Goal: Task Accomplishment & Management: Use online tool/utility

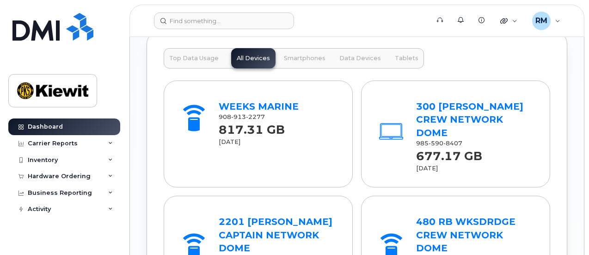
scroll to position [1270, 0]
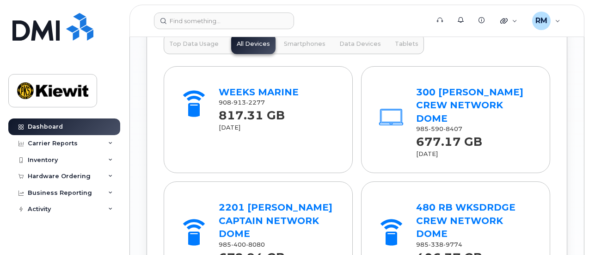
click at [297, 42] on span "Smartphones" at bounding box center [305, 43] width 42 height 7
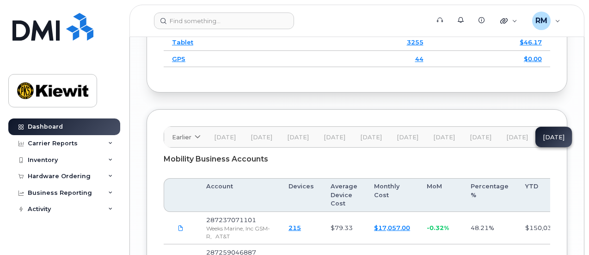
scroll to position [1687, 0]
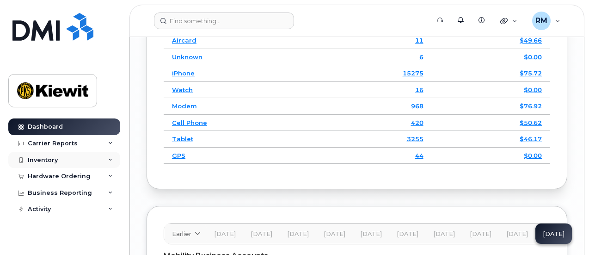
click at [38, 160] on div "Inventory" at bounding box center [43, 159] width 30 height 7
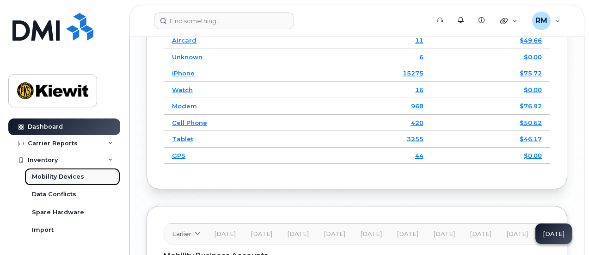
click at [38, 176] on div "Mobility Devices" at bounding box center [58, 177] width 52 height 8
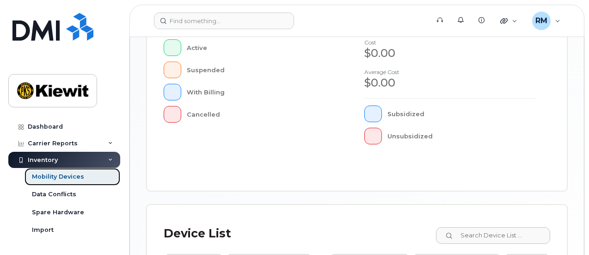
scroll to position [468, 0]
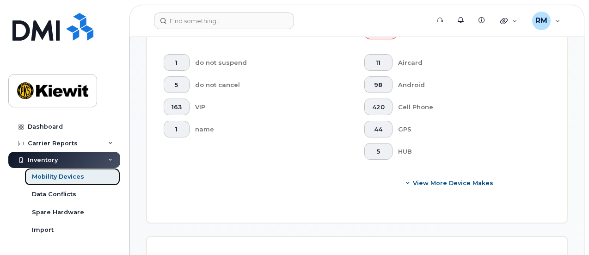
scroll to position [492, 0]
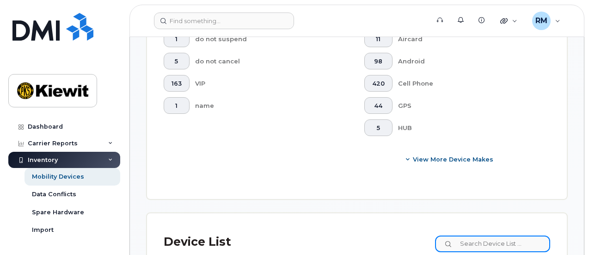
click at [475, 235] on input at bounding box center [492, 243] width 115 height 17
type input "110215"
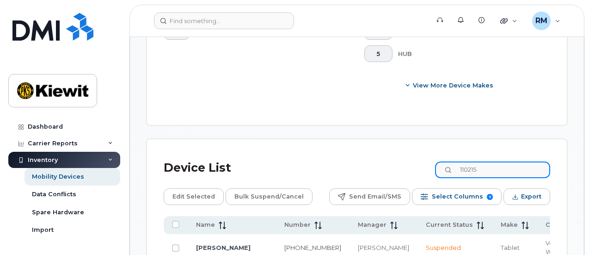
scroll to position [585, 0]
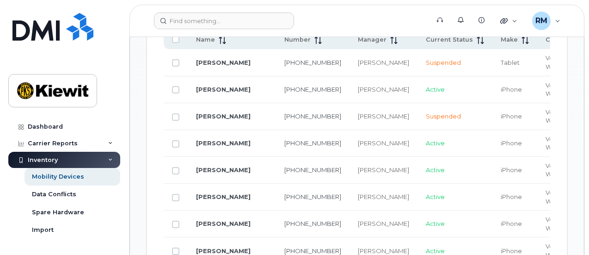
scroll to position [770, 0]
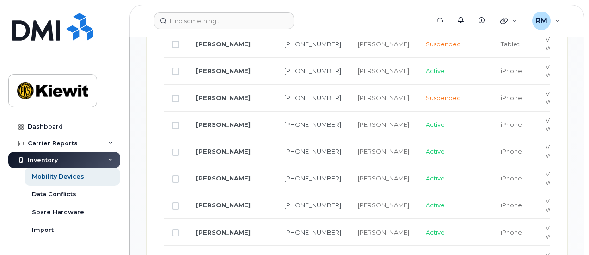
checkbox input "true"
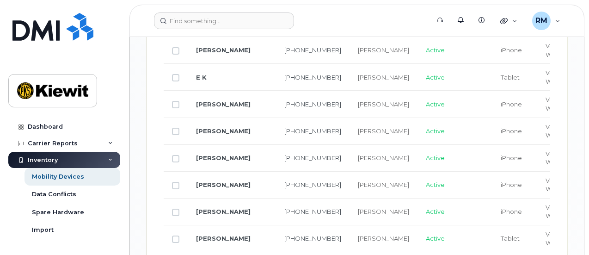
scroll to position [1186, 0]
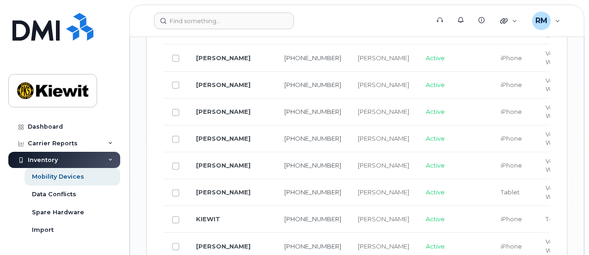
drag, startPoint x: 179, startPoint y: 182, endPoint x: 241, endPoint y: 178, distance: 63.0
checkbox input "true"
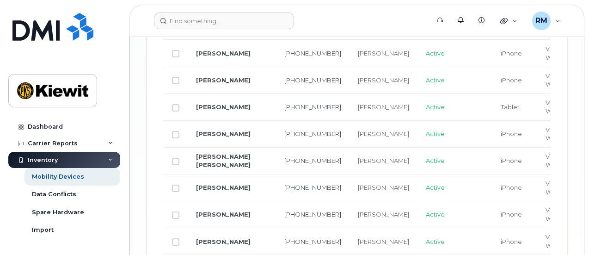
scroll to position [1836, 0]
drag, startPoint x: 522, startPoint y: 187, endPoint x: 553, endPoint y: 217, distance: 43.2
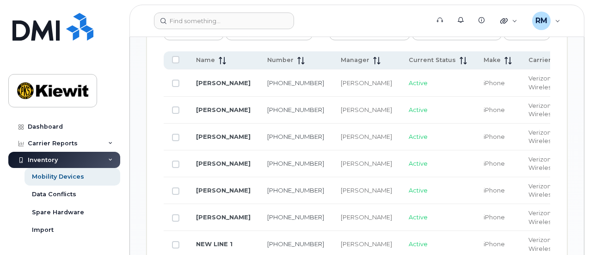
scroll to position [675, 0]
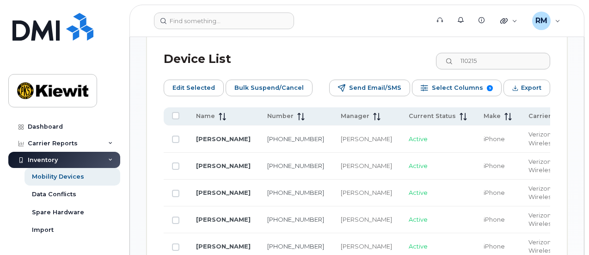
drag, startPoint x: 214, startPoint y: 124, endPoint x: 250, endPoint y: 134, distance: 37.2
